Goal: Task Accomplishment & Management: Manage account settings

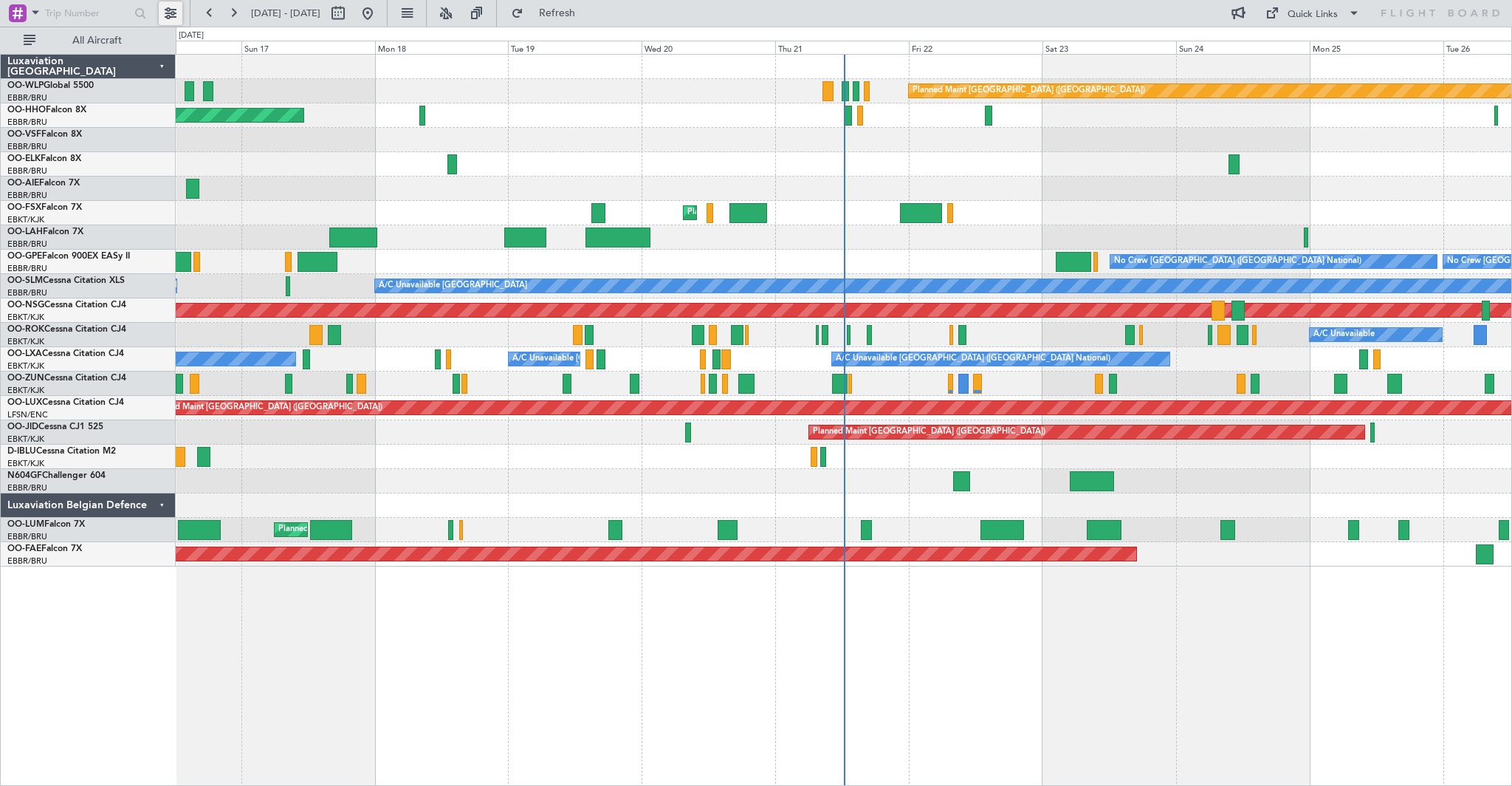
click at [169, 11] on button at bounding box center [170, 13] width 23 height 23
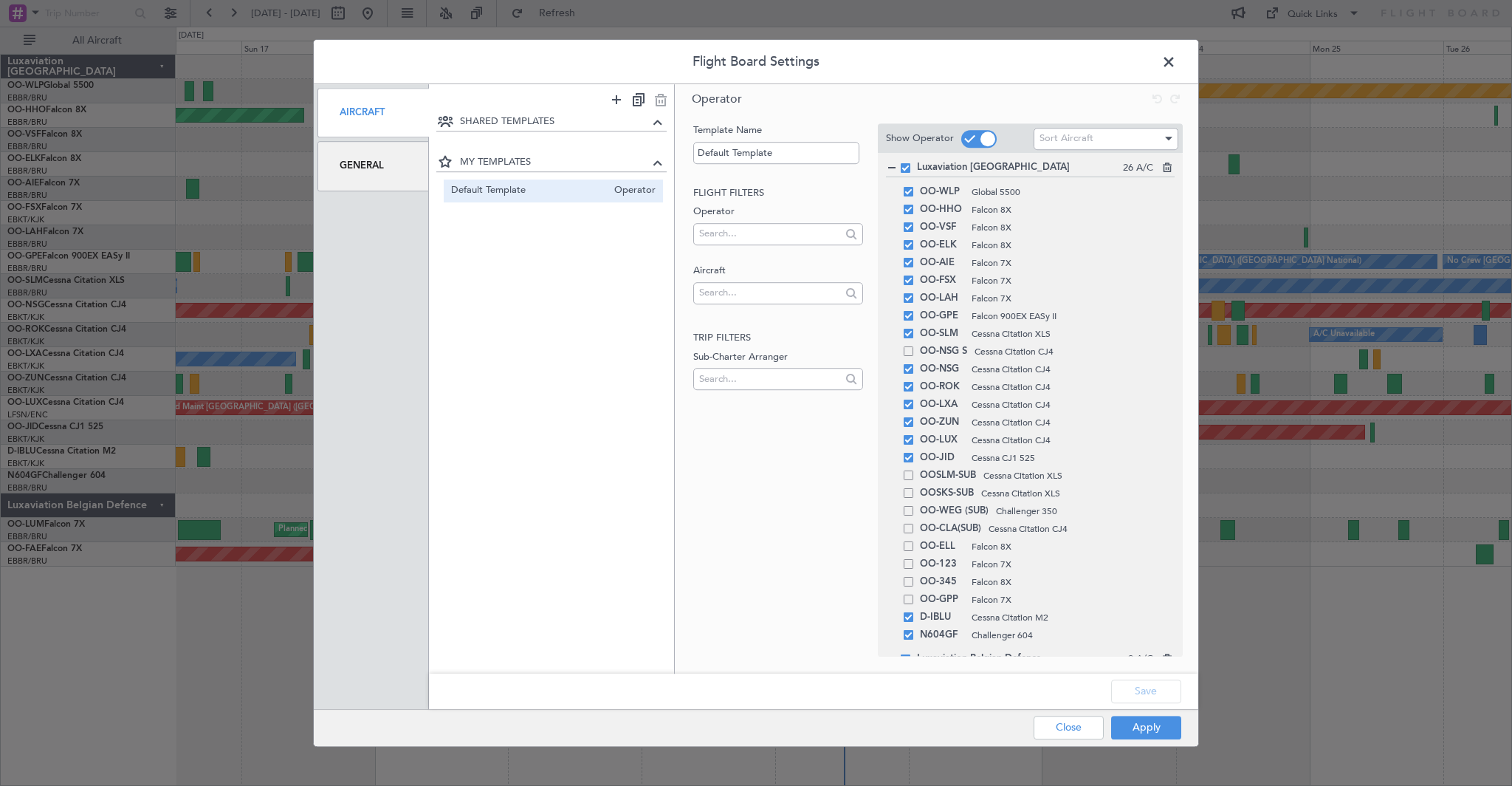
click at [537, 105] on div at bounding box center [552, 100] width 245 height 23
click at [354, 186] on div "General" at bounding box center [373, 165] width 112 height 49
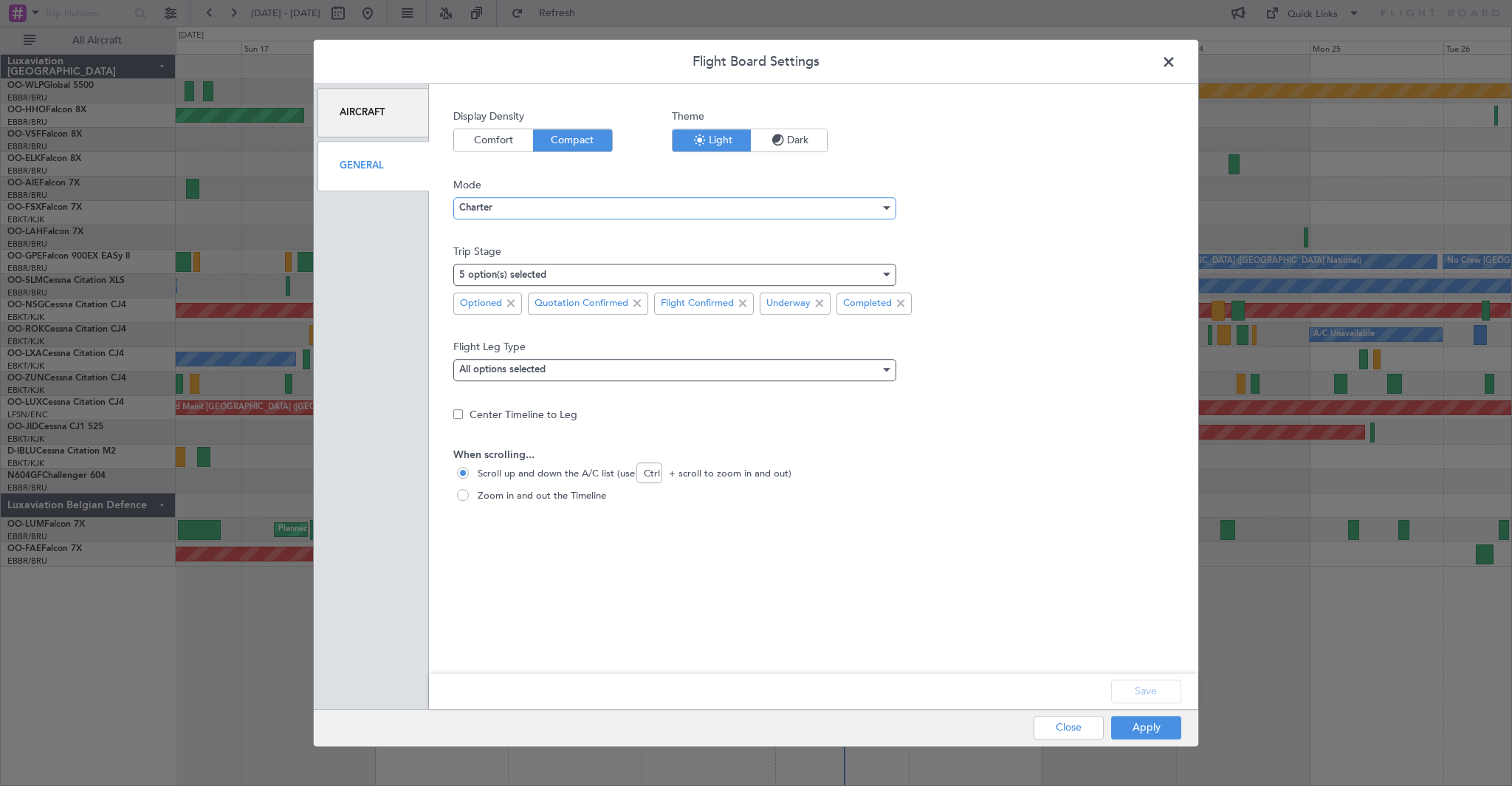
click at [611, 213] on div "Charter" at bounding box center [669, 207] width 420 height 22
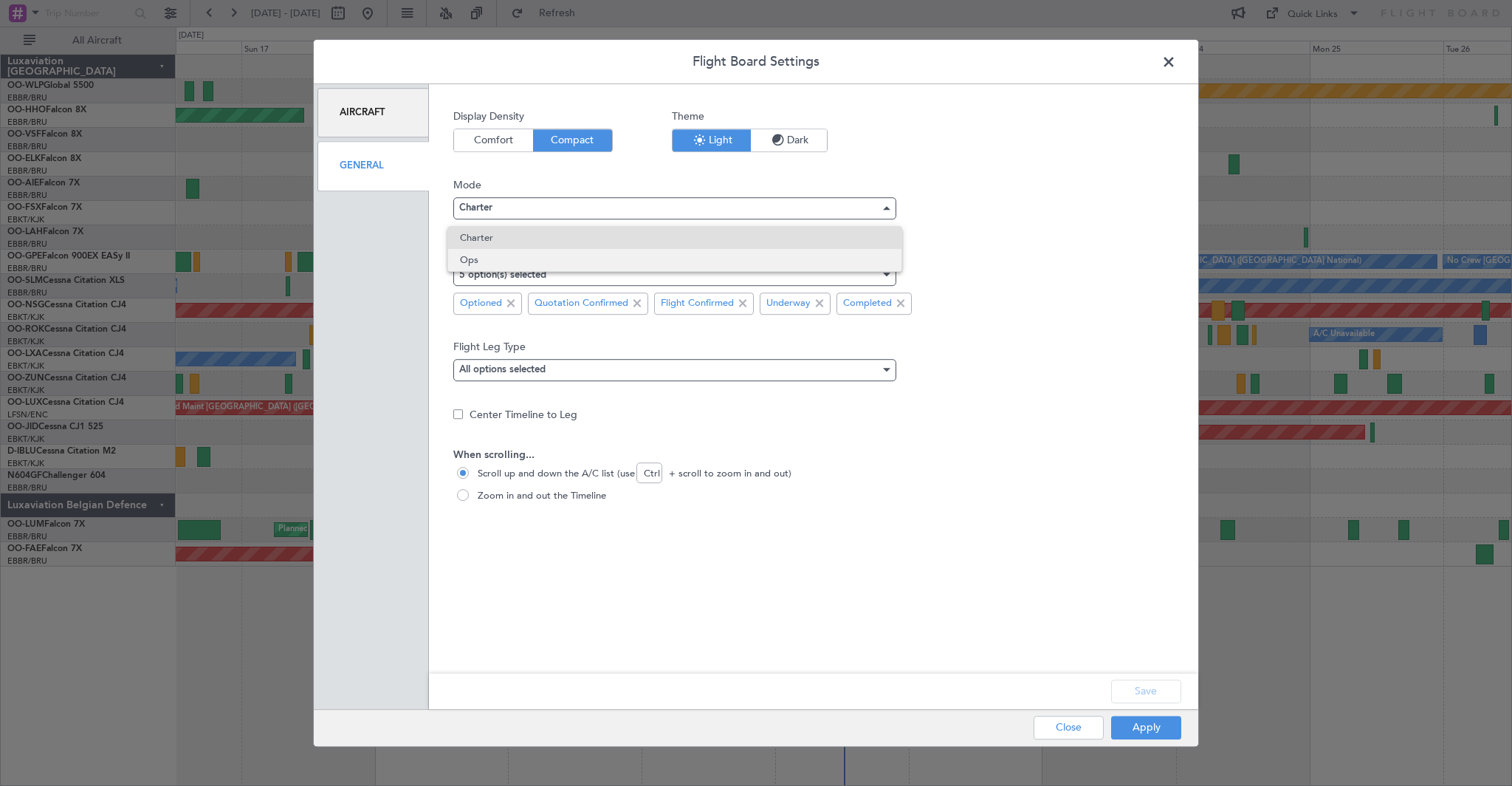
click at [587, 256] on span "Ops" at bounding box center [675, 259] width 429 height 22
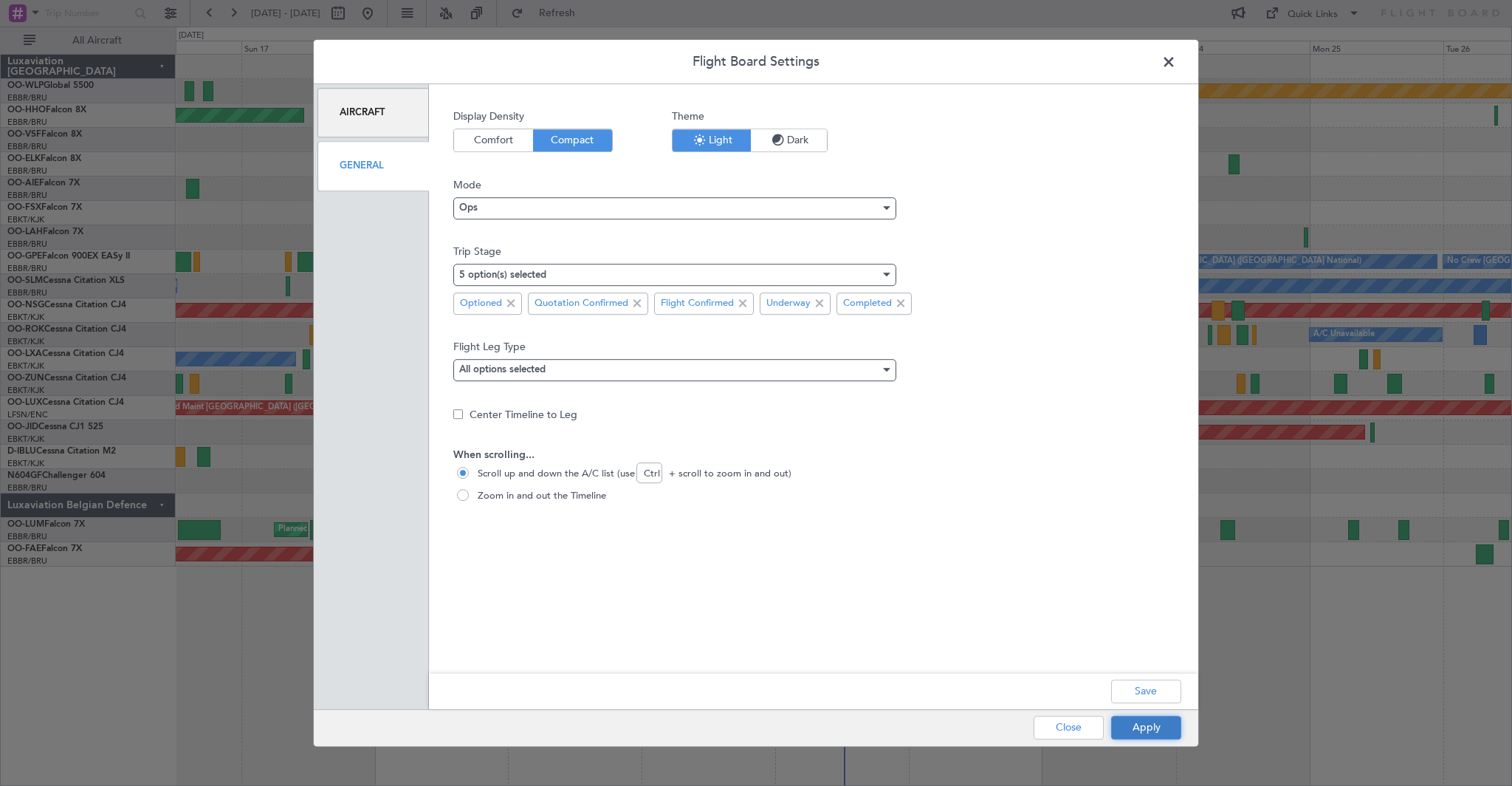
click at [1161, 730] on button "Apply" at bounding box center [1146, 727] width 70 height 23
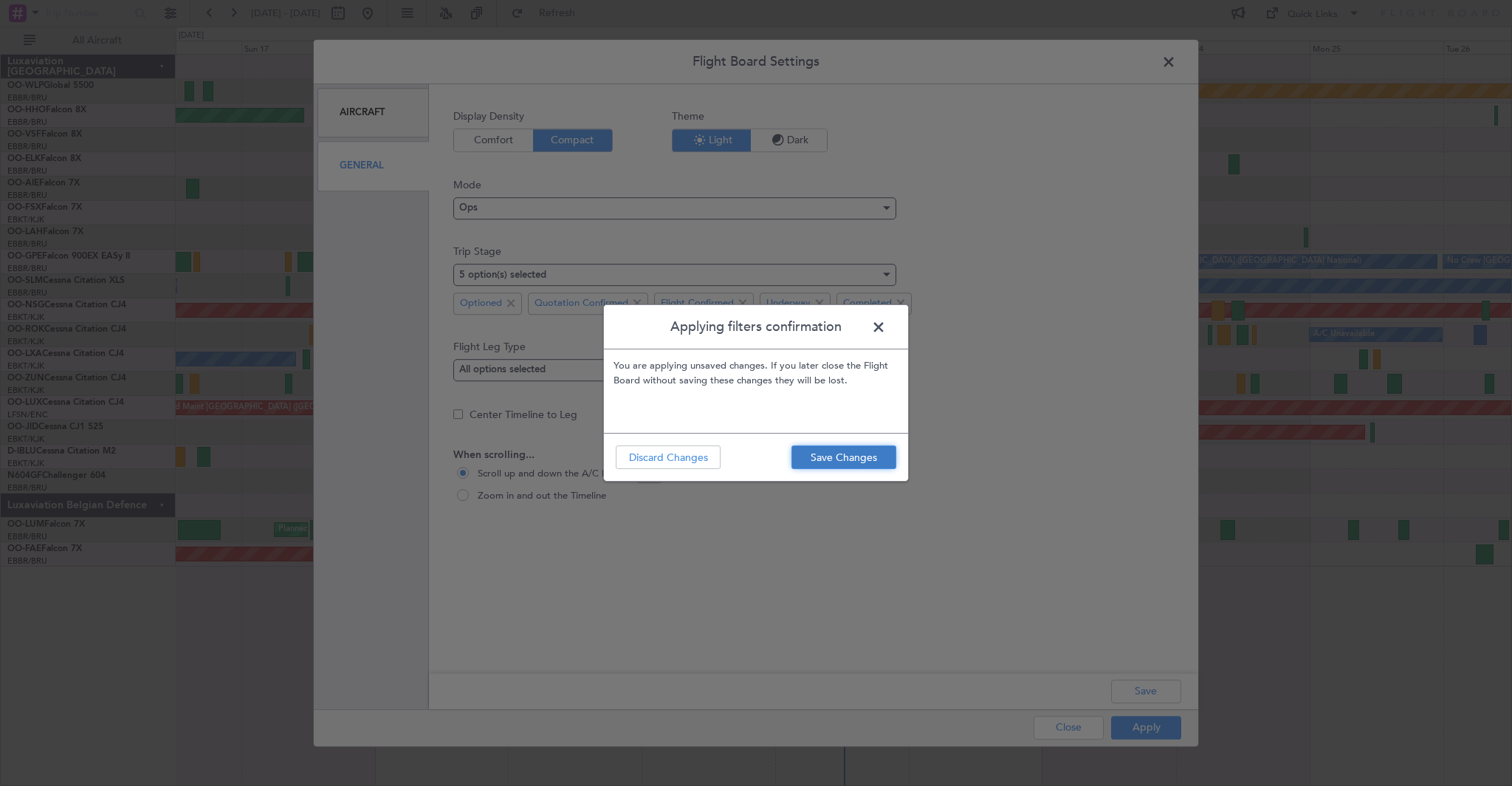
click at [850, 449] on button "Save Changes" at bounding box center [843, 457] width 104 height 23
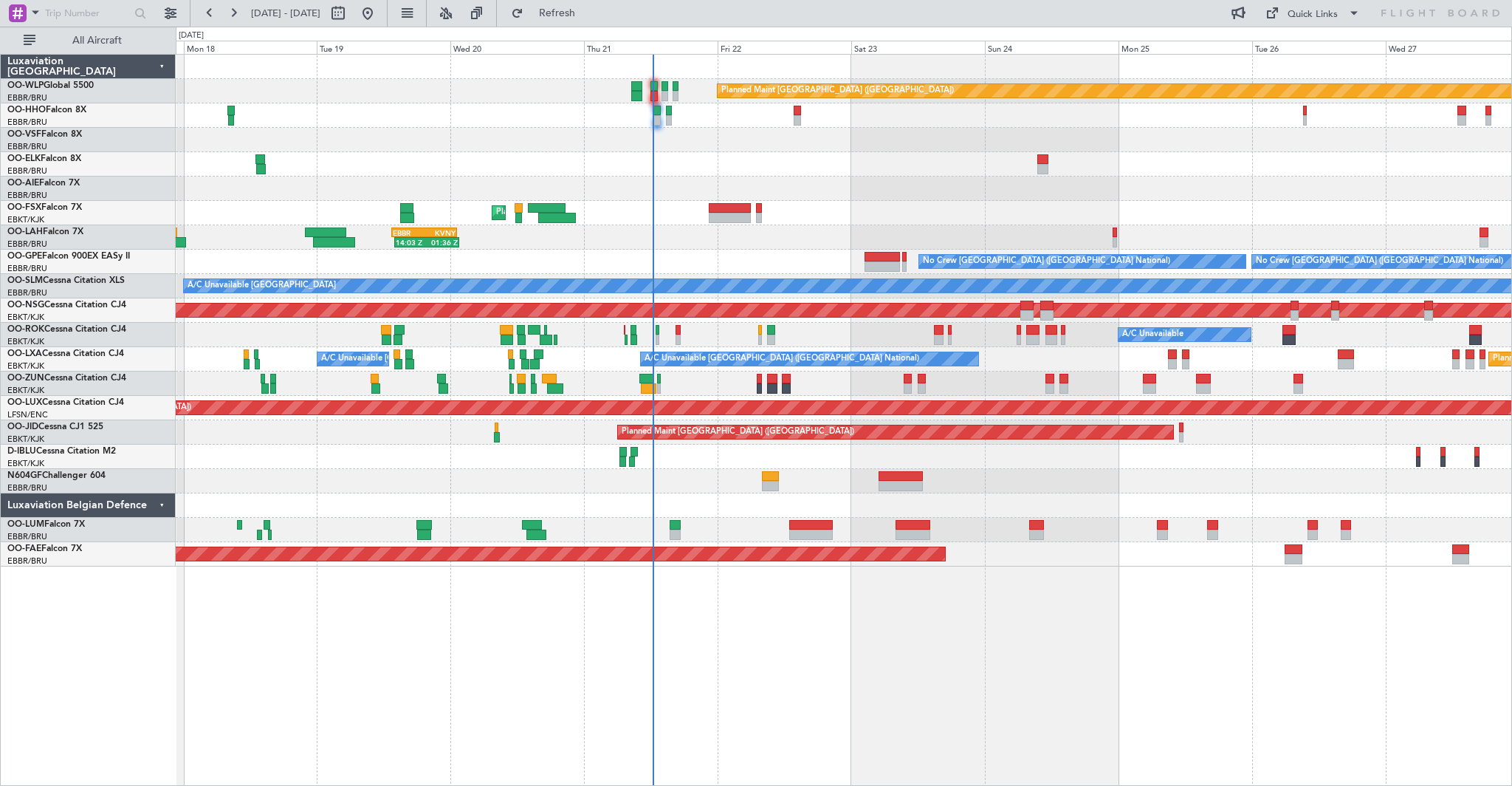
click at [907, 177] on div "Planned Maint [GEOGRAPHIC_DATA] ([GEOGRAPHIC_DATA]) AOG Maint Geneva ([GEOGRAPH…" at bounding box center [843, 310] width 1335 height 512
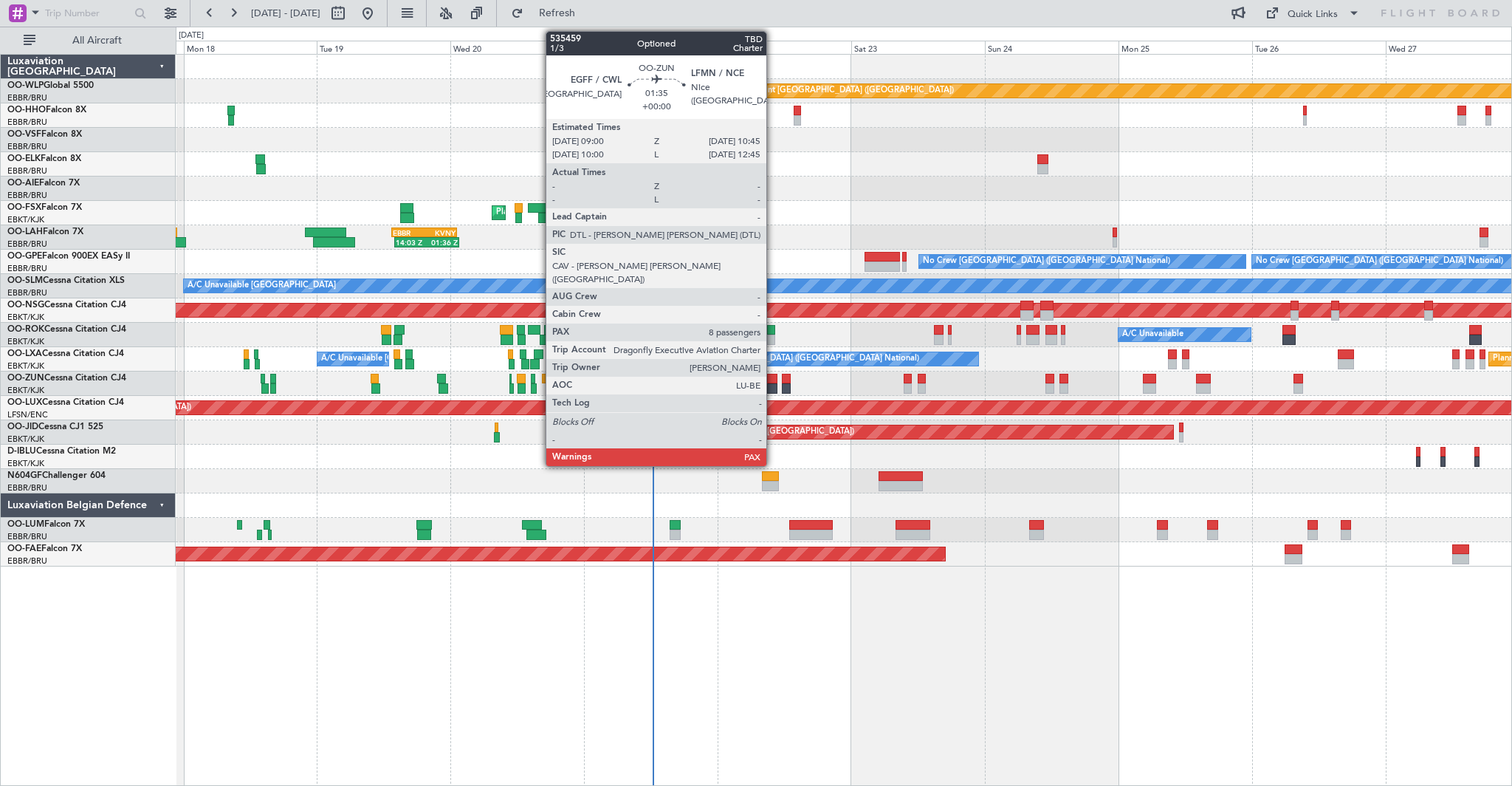
click at [773, 388] on div at bounding box center [772, 388] width 11 height 11
